Goal: Browse casually: Explore the website without a specific task or goal

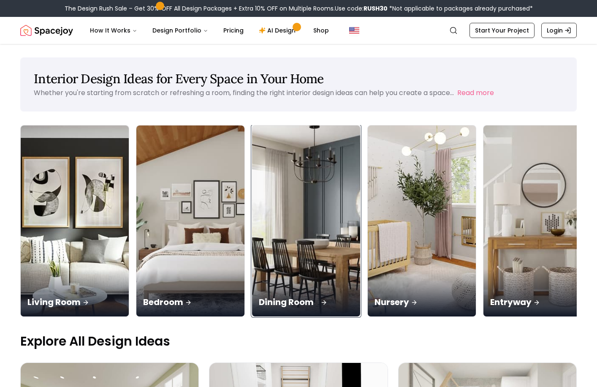
click at [250, 170] on img at bounding box center [307, 221] width 114 height 201
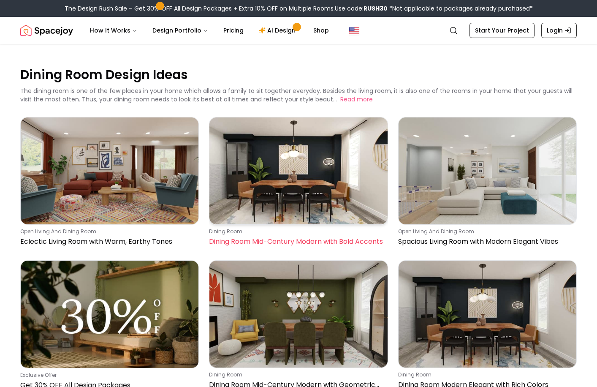
click at [296, 182] on img at bounding box center [299, 170] width 178 height 107
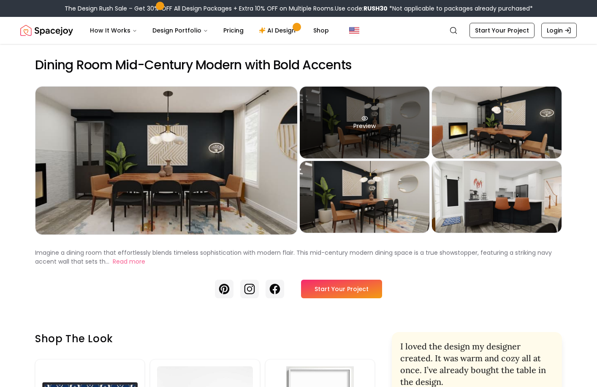
click at [360, 124] on div "Preview" at bounding box center [365, 123] width 130 height 72
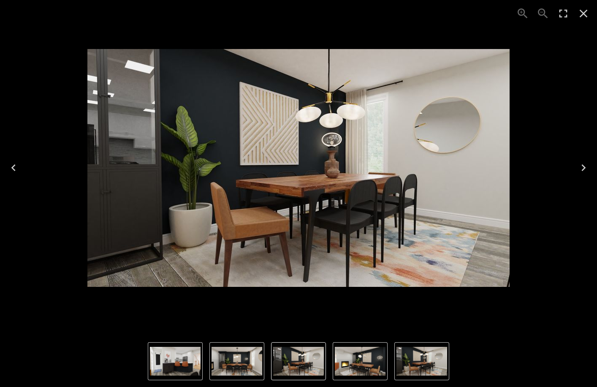
click at [579, 168] on icon "Next" at bounding box center [584, 168] width 14 height 14
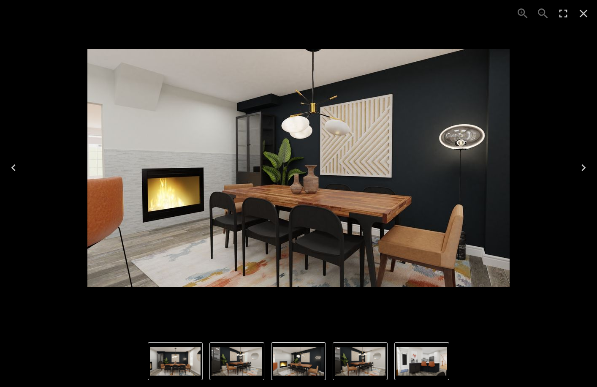
click at [579, 168] on icon "Next" at bounding box center [584, 168] width 14 height 14
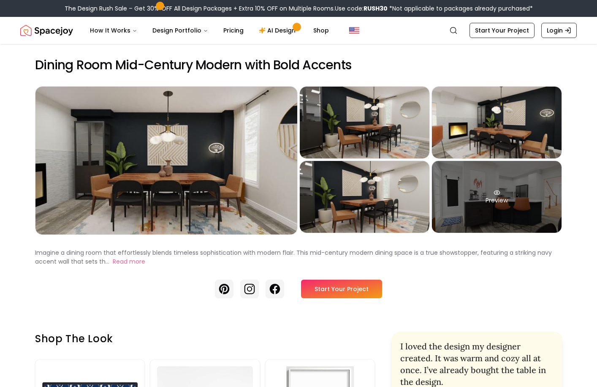
click at [518, 218] on div "Preview" at bounding box center [497, 197] width 130 height 72
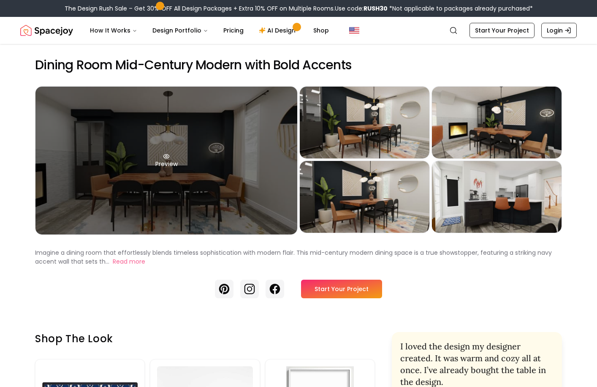
click at [227, 177] on div "Preview" at bounding box center [166, 161] width 262 height 148
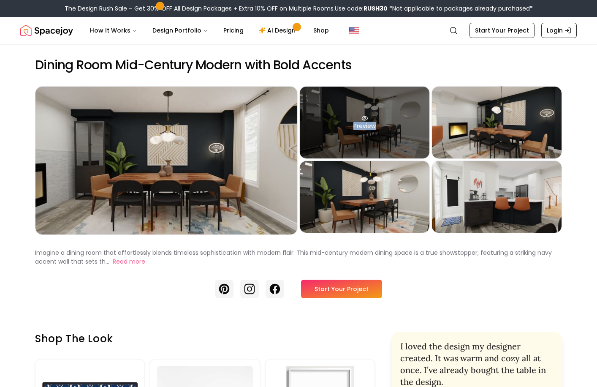
click at [365, 127] on div "Preview" at bounding box center [365, 123] width 130 height 72
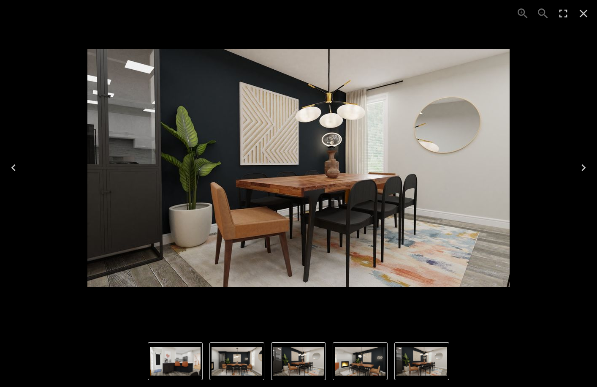
click at [387, 31] on div "2 of 5" at bounding box center [299, 168] width 584 height 322
